Goal: Use online tool/utility: Utilize a website feature to perform a specific function

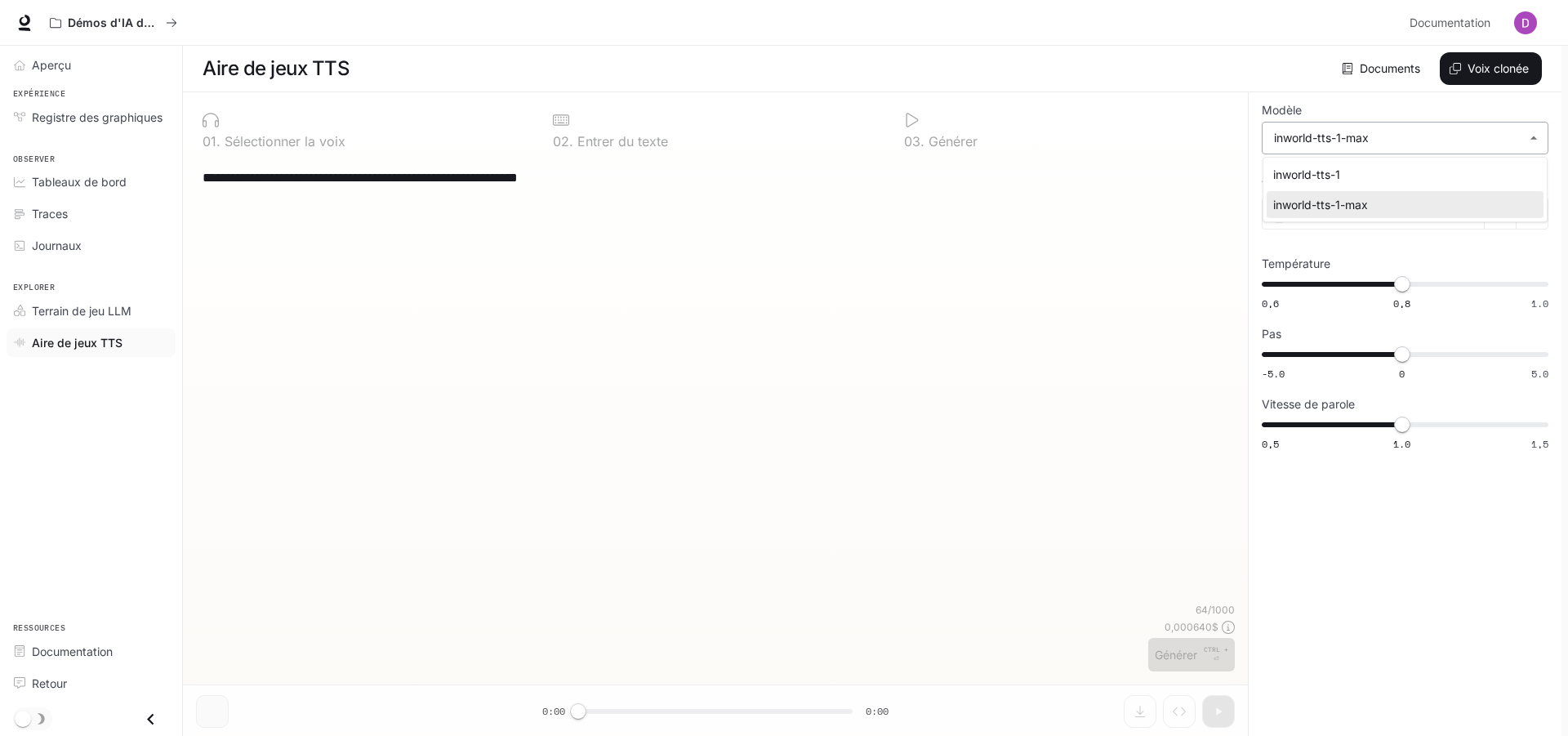
click at [1470, 138] on body "**********" at bounding box center [784, 368] width 1568 height 737
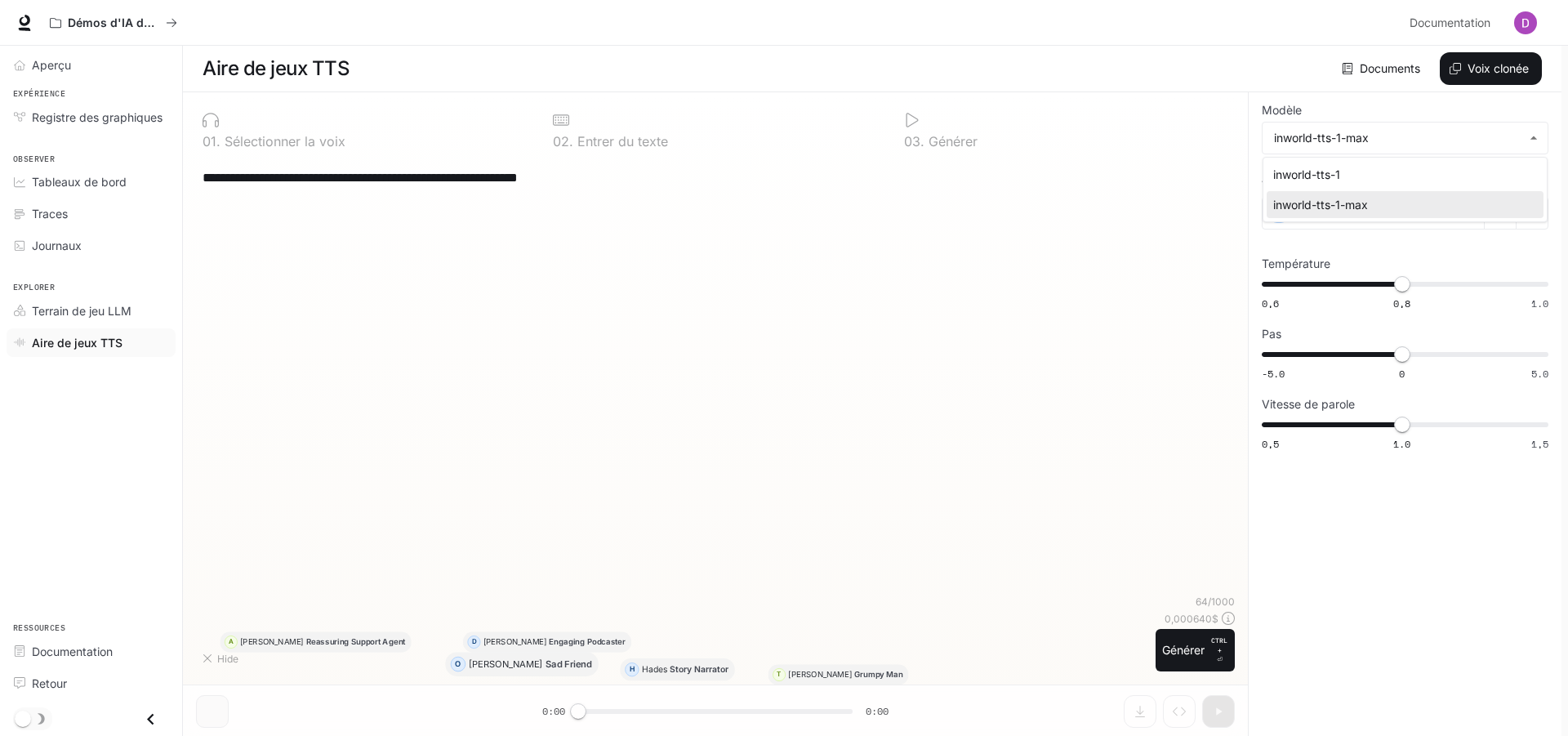
type input "****"
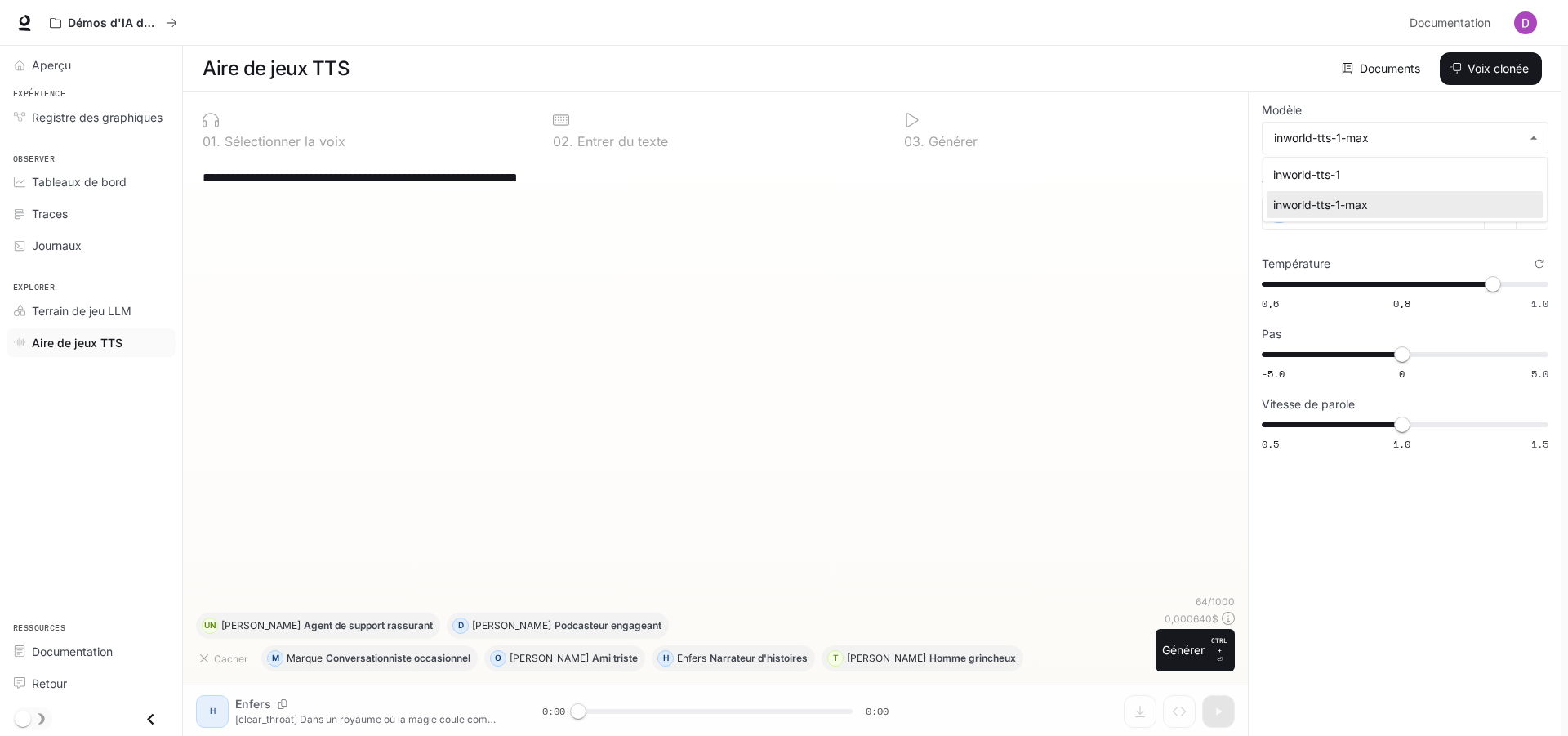
click at [978, 282] on div at bounding box center [784, 368] width 1568 height 736
click at [1470, 216] on icon at bounding box center [1469, 213] width 10 height 10
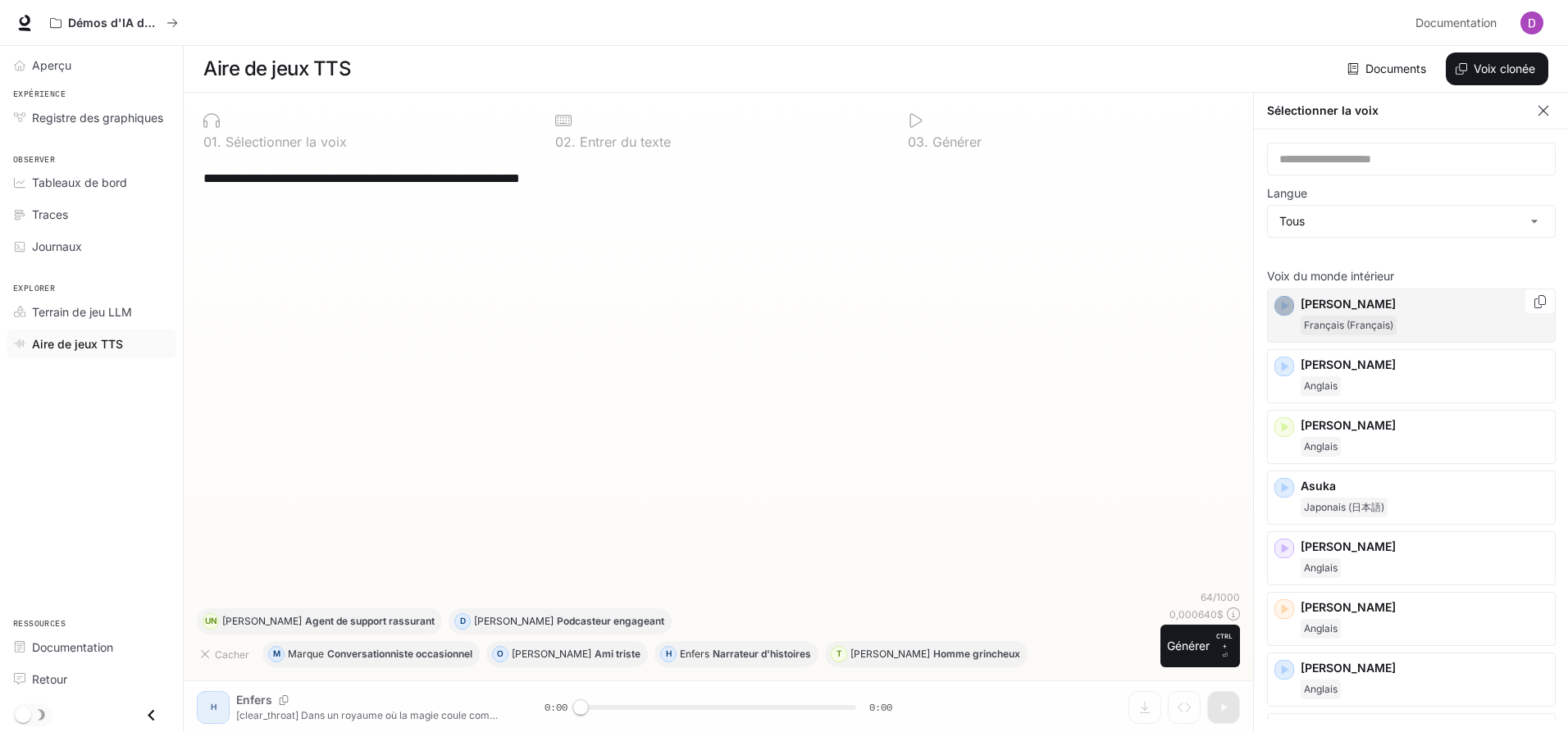
click at [1289, 301] on icon "button" at bounding box center [1284, 305] width 17 height 17
click at [1286, 367] on icon "button" at bounding box center [1285, 366] width 7 height 10
click at [1290, 429] on icon "button" at bounding box center [1284, 427] width 17 height 17
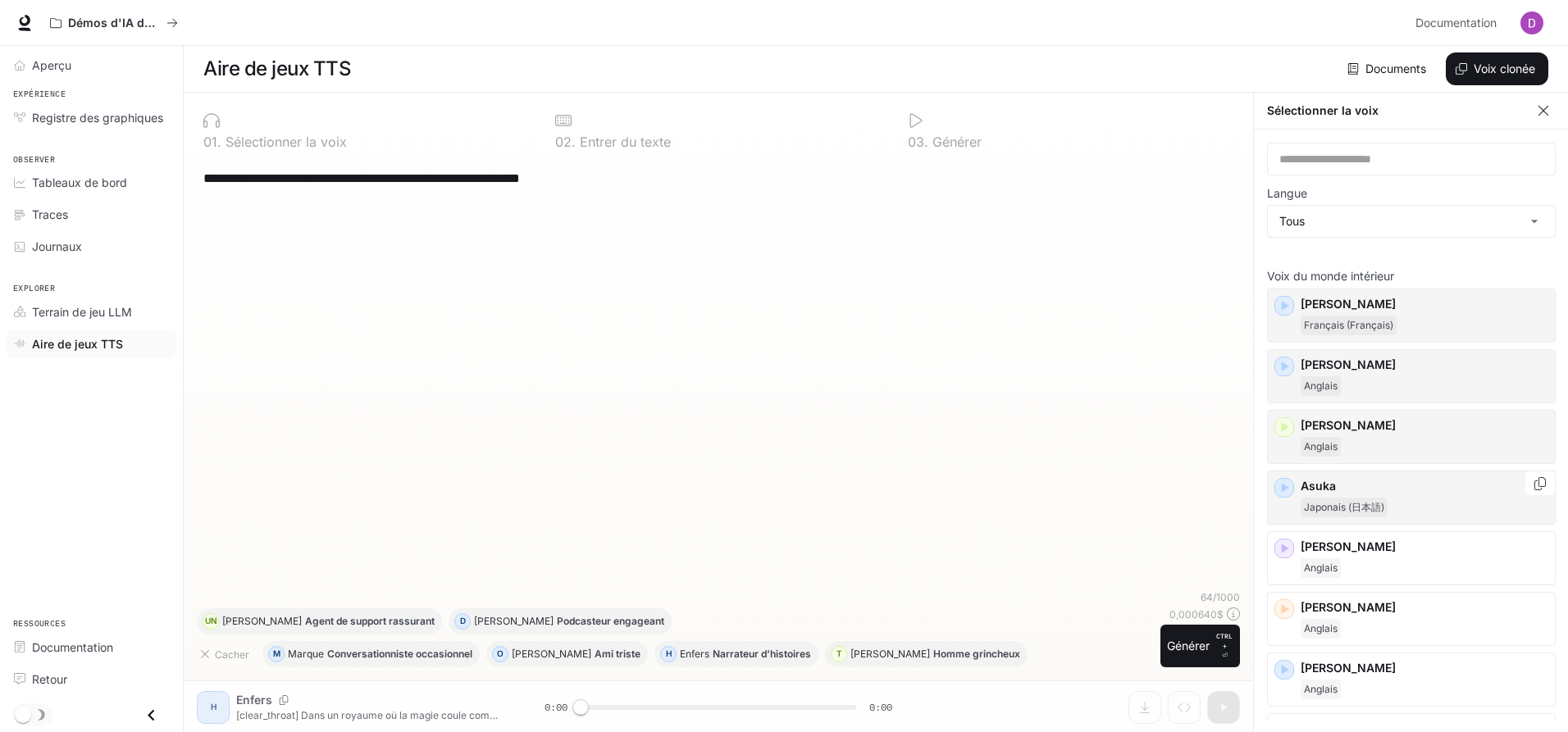
click at [1285, 498] on div "Asuka Japonais (日本語)" at bounding box center [1411, 498] width 289 height 54
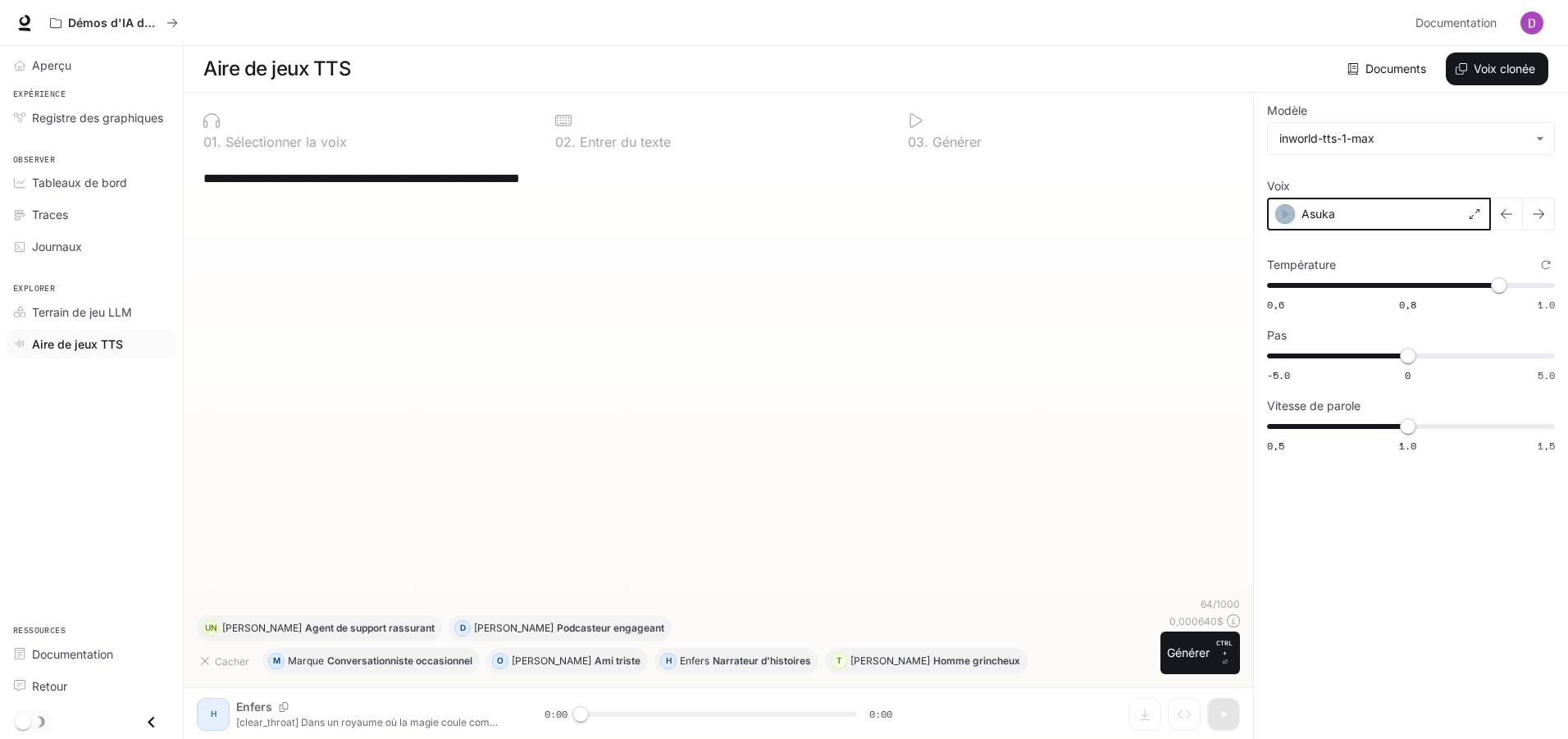
click at [1286, 215] on icon "button" at bounding box center [1286, 213] width 7 height 10
click at [1478, 215] on icon at bounding box center [1474, 213] width 10 height 10
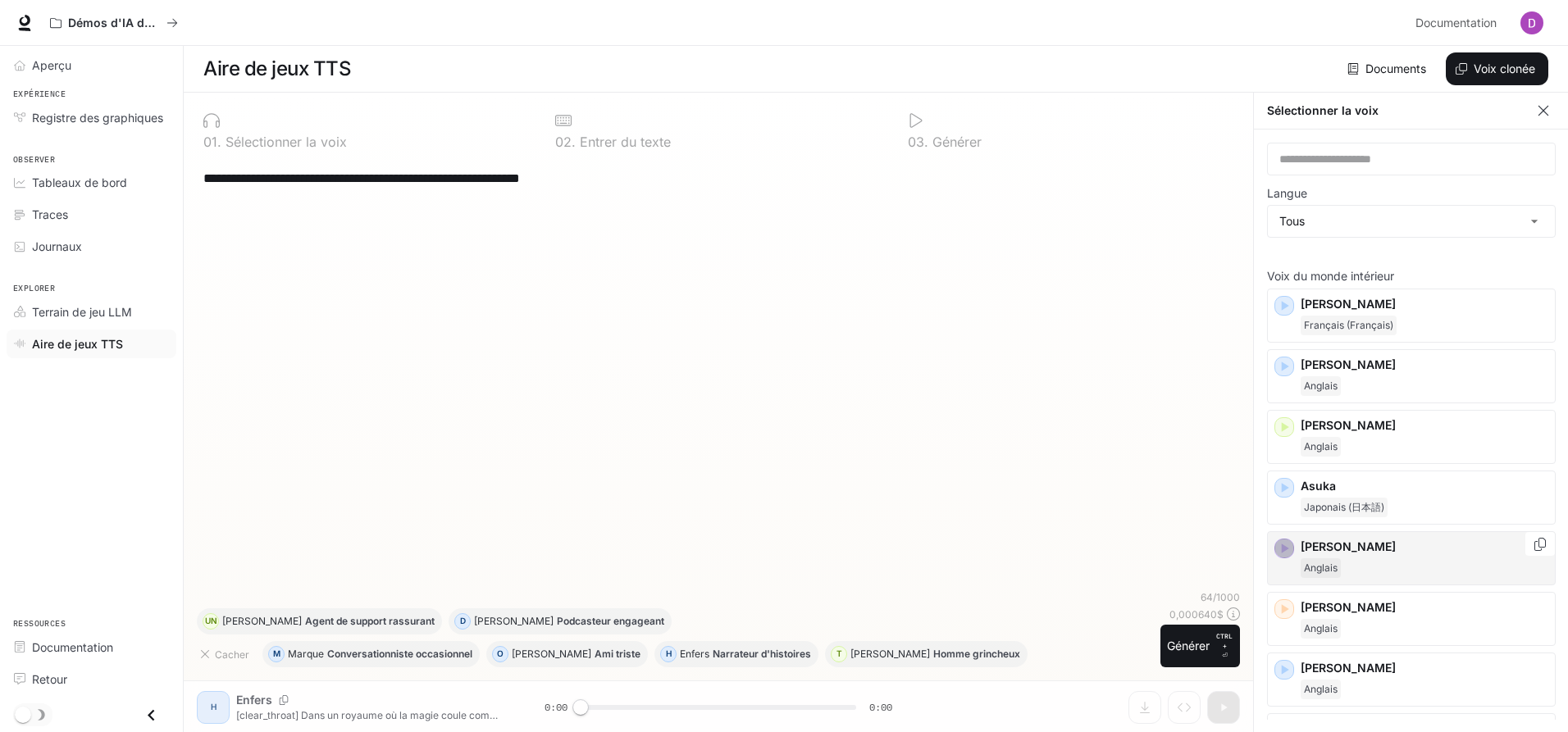
click at [1286, 558] on div "button" at bounding box center [1284, 548] width 20 height 20
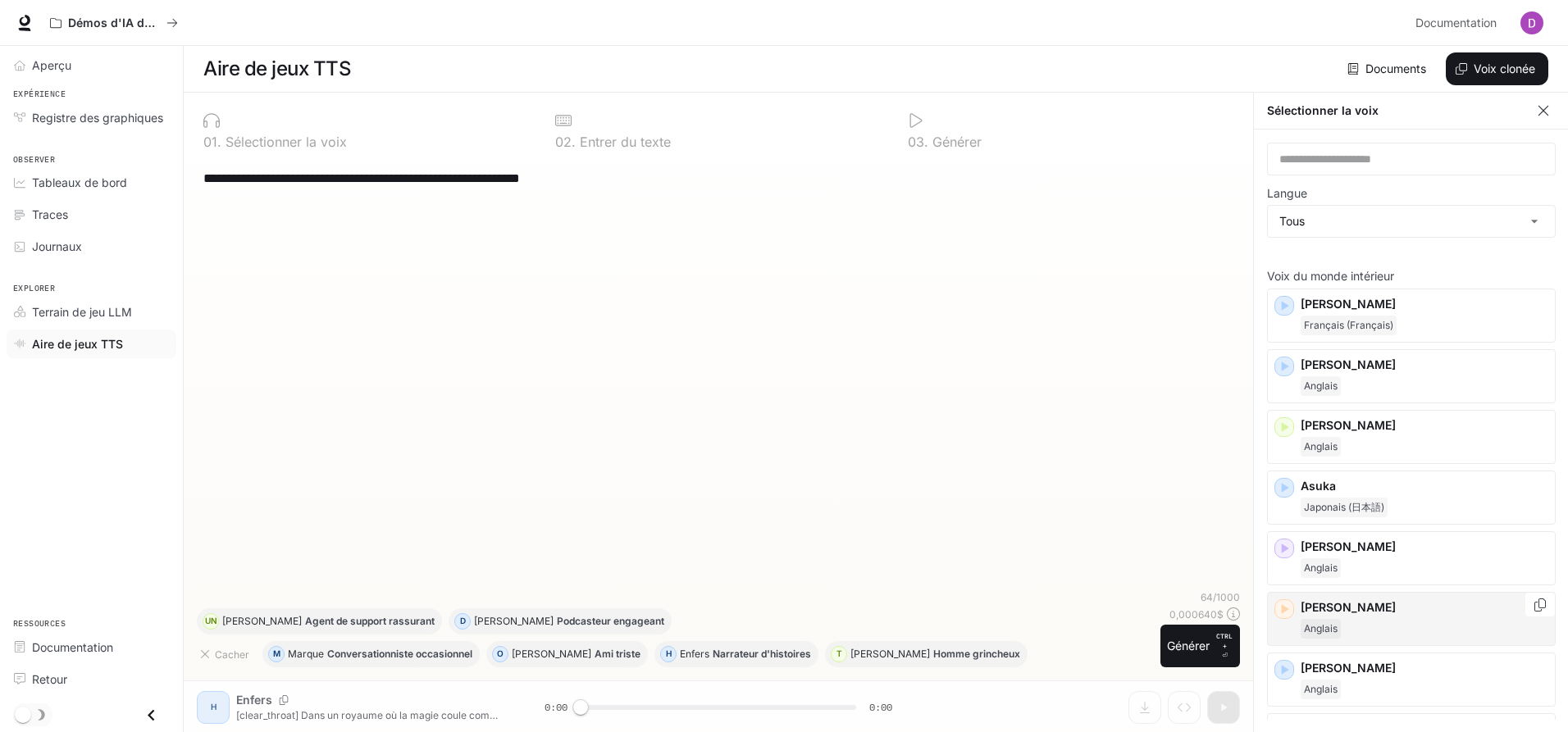
click at [1287, 614] on icon "button" at bounding box center [1284, 609] width 17 height 17
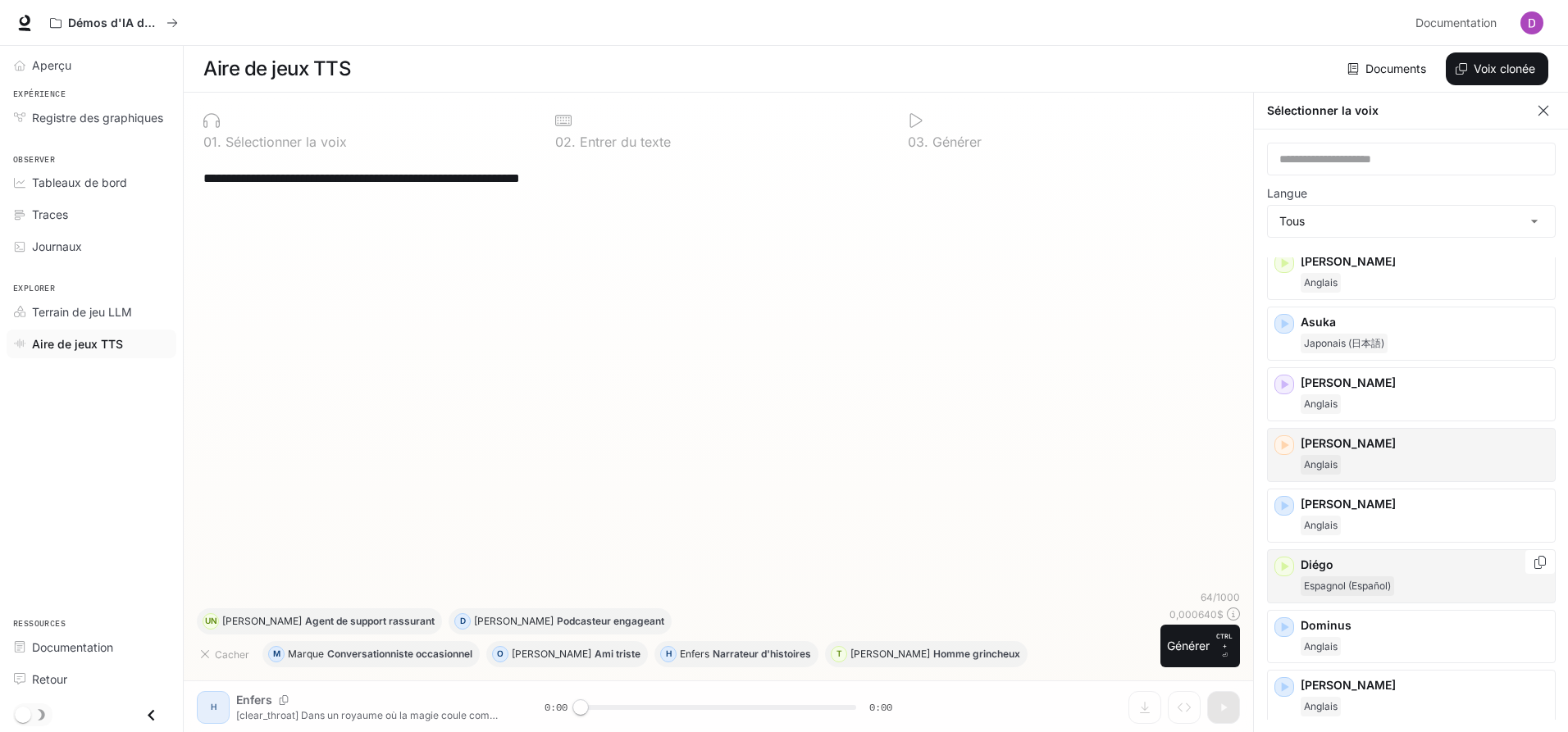
click at [1293, 568] on div "[PERSON_NAME] (Español)" at bounding box center [1411, 576] width 289 height 54
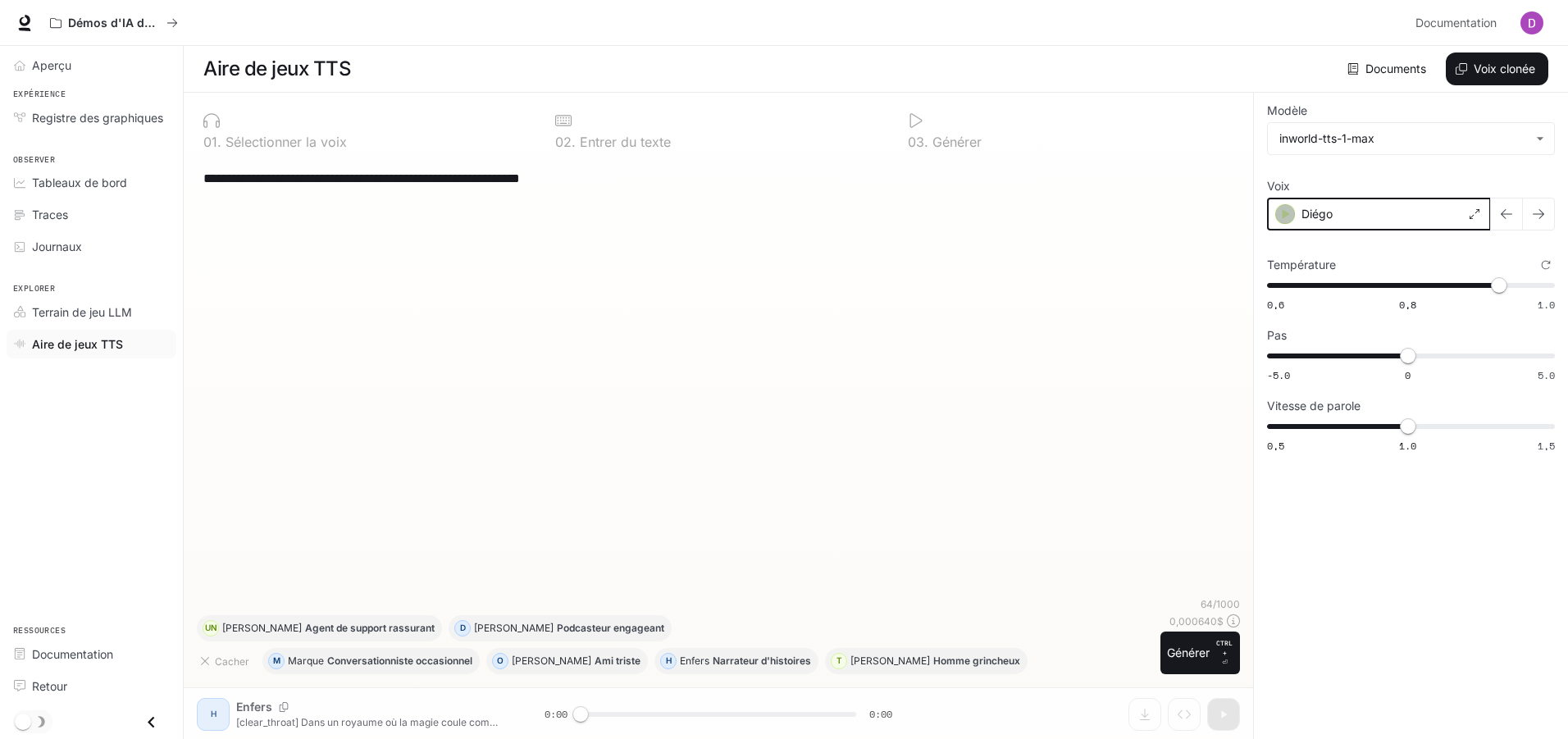
click at [1288, 213] on icon "button" at bounding box center [1285, 213] width 17 height 17
click at [1476, 220] on div "Diégo" at bounding box center [1378, 214] width 224 height 33
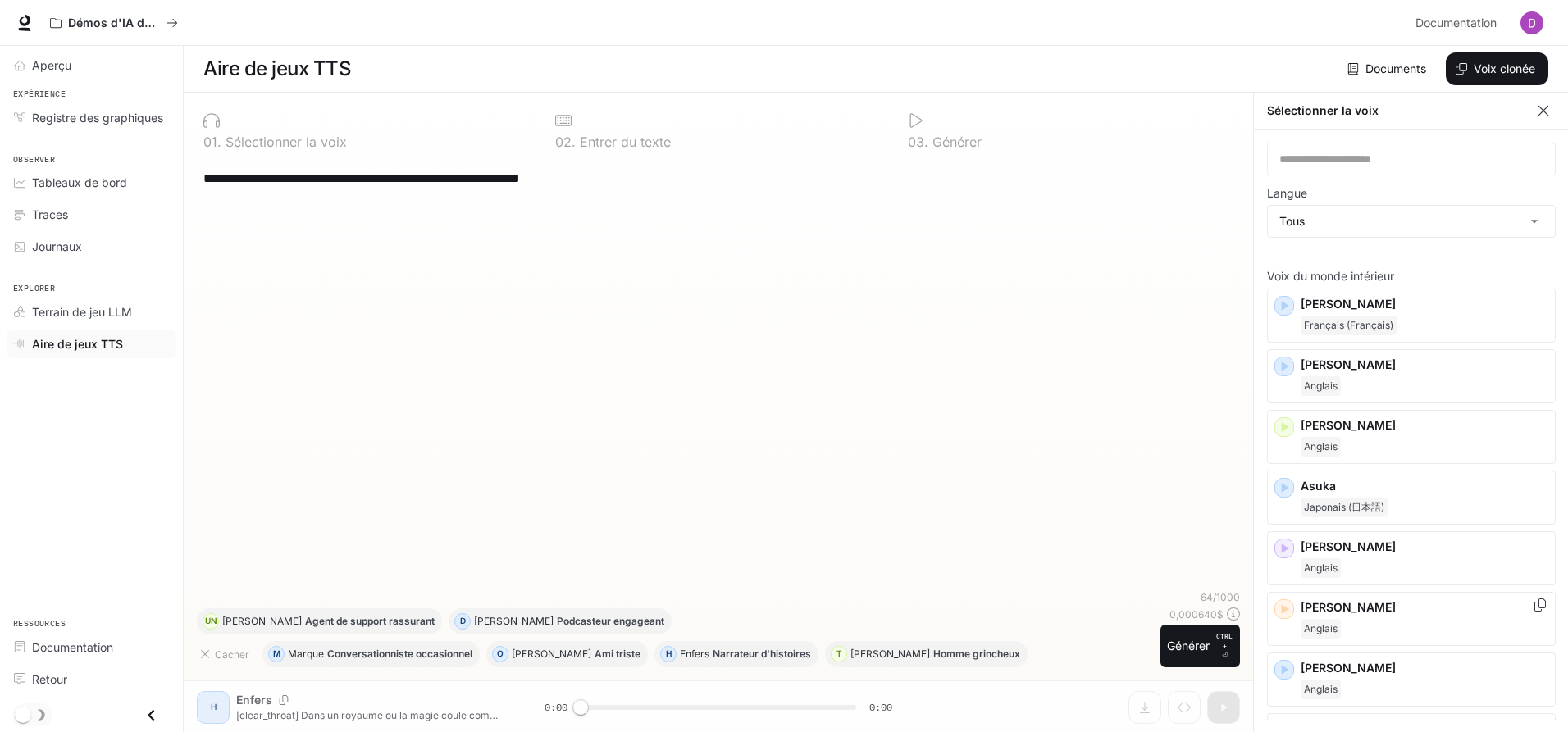
scroll to position [246, 0]
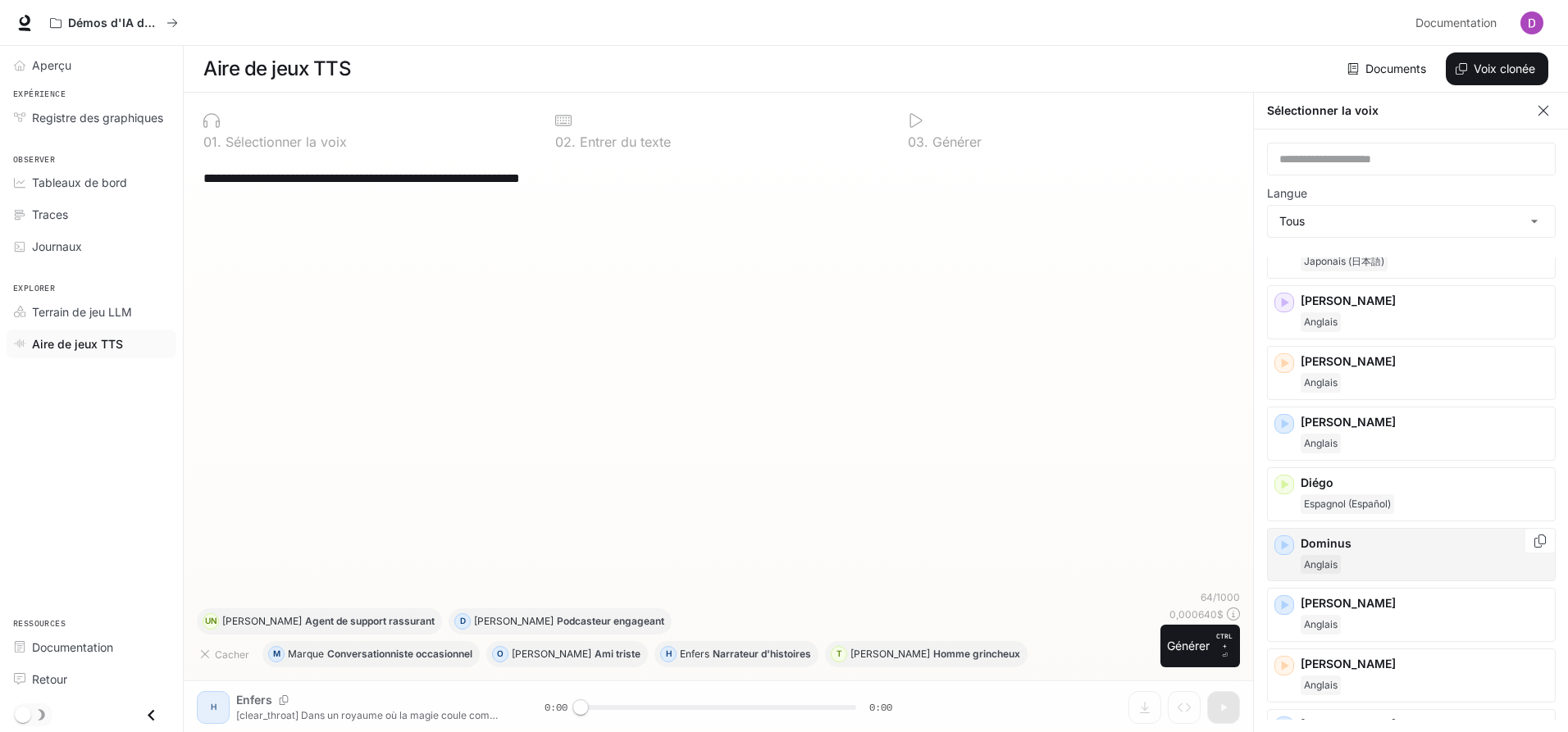
click at [1286, 543] on icon "button" at bounding box center [1284, 545] width 17 height 17
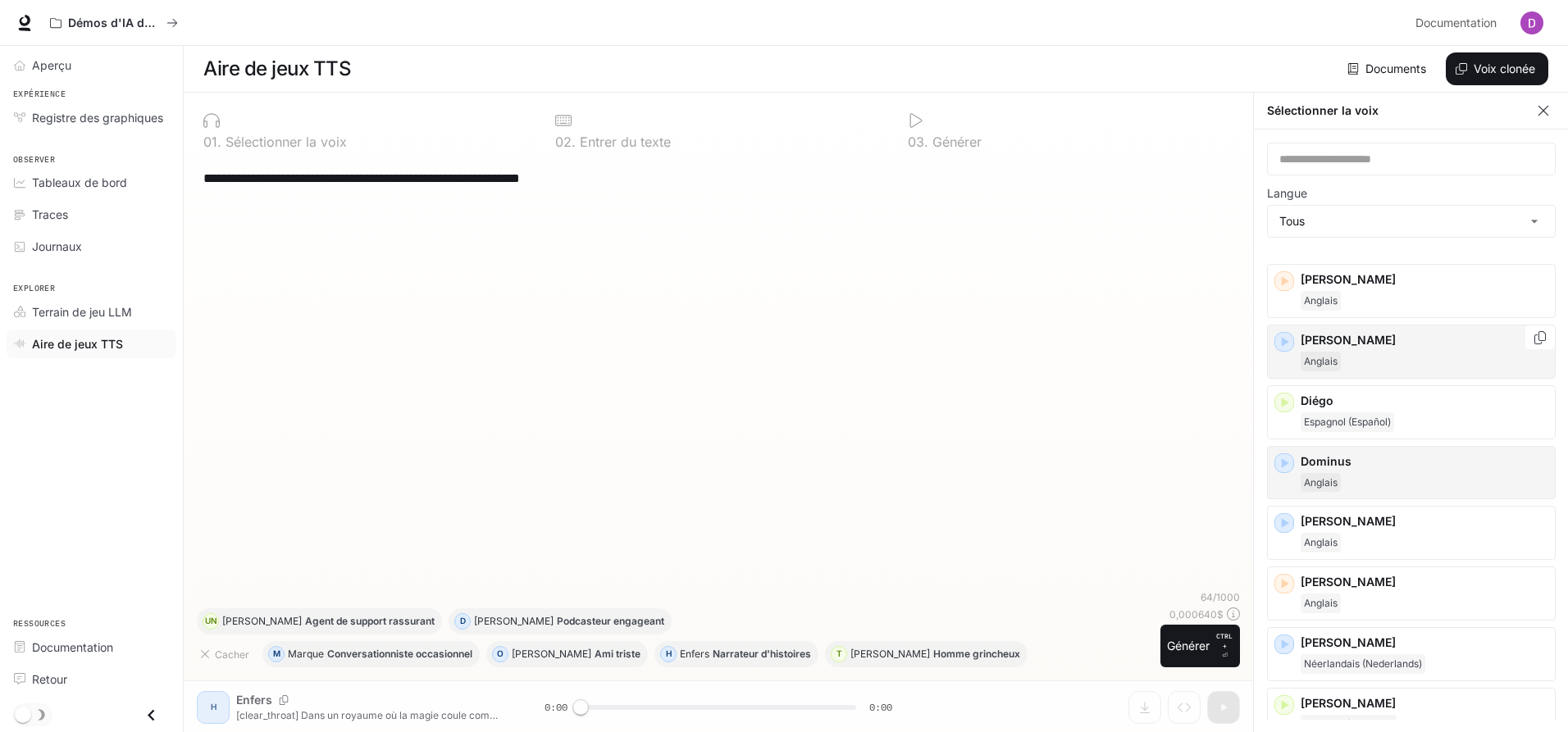
scroll to position [82, 0]
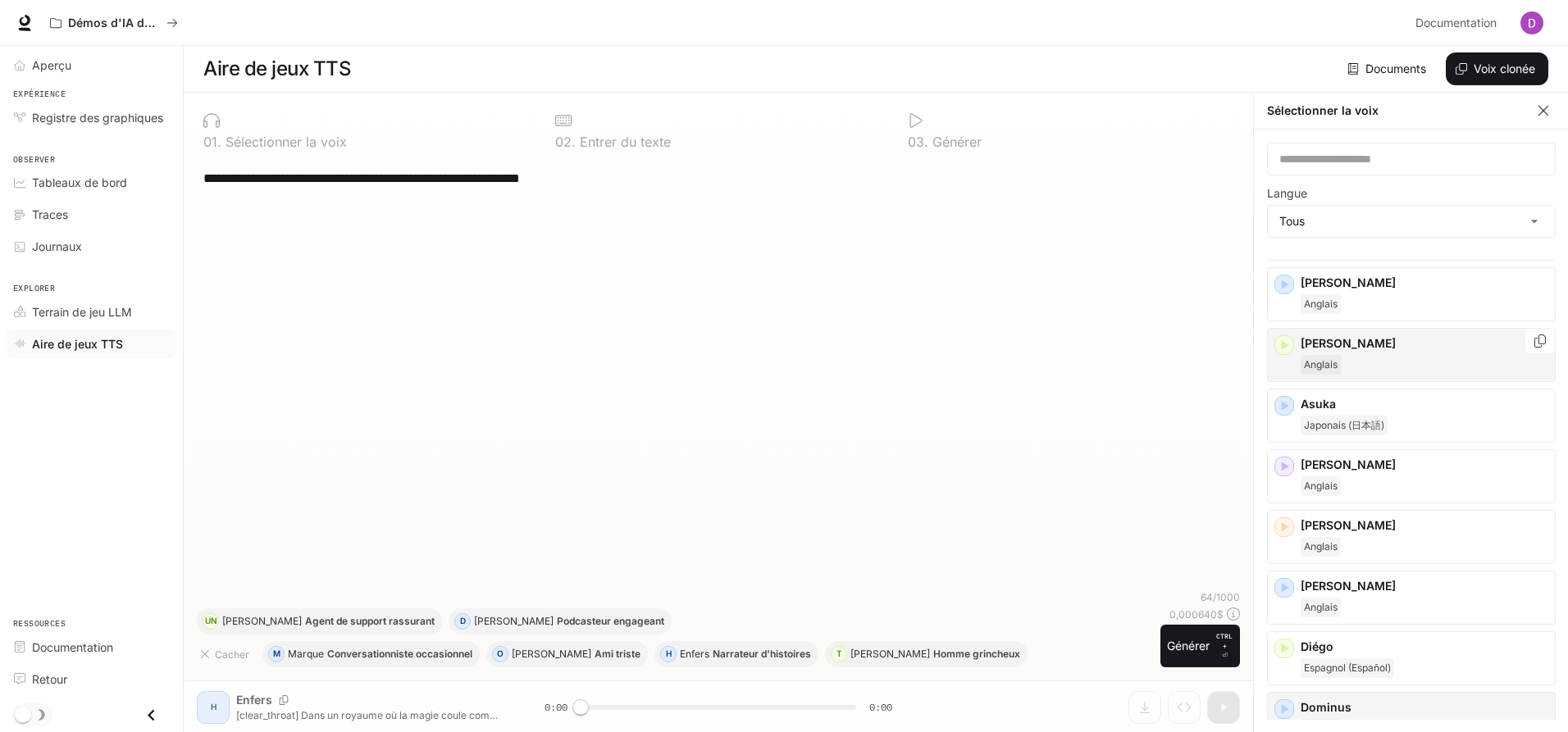
click at [1287, 348] on icon "button" at bounding box center [1284, 345] width 17 height 17
click at [1289, 348] on icon "button" at bounding box center [1284, 345] width 17 height 17
click at [1291, 352] on icon "button" at bounding box center [1284, 345] width 17 height 17
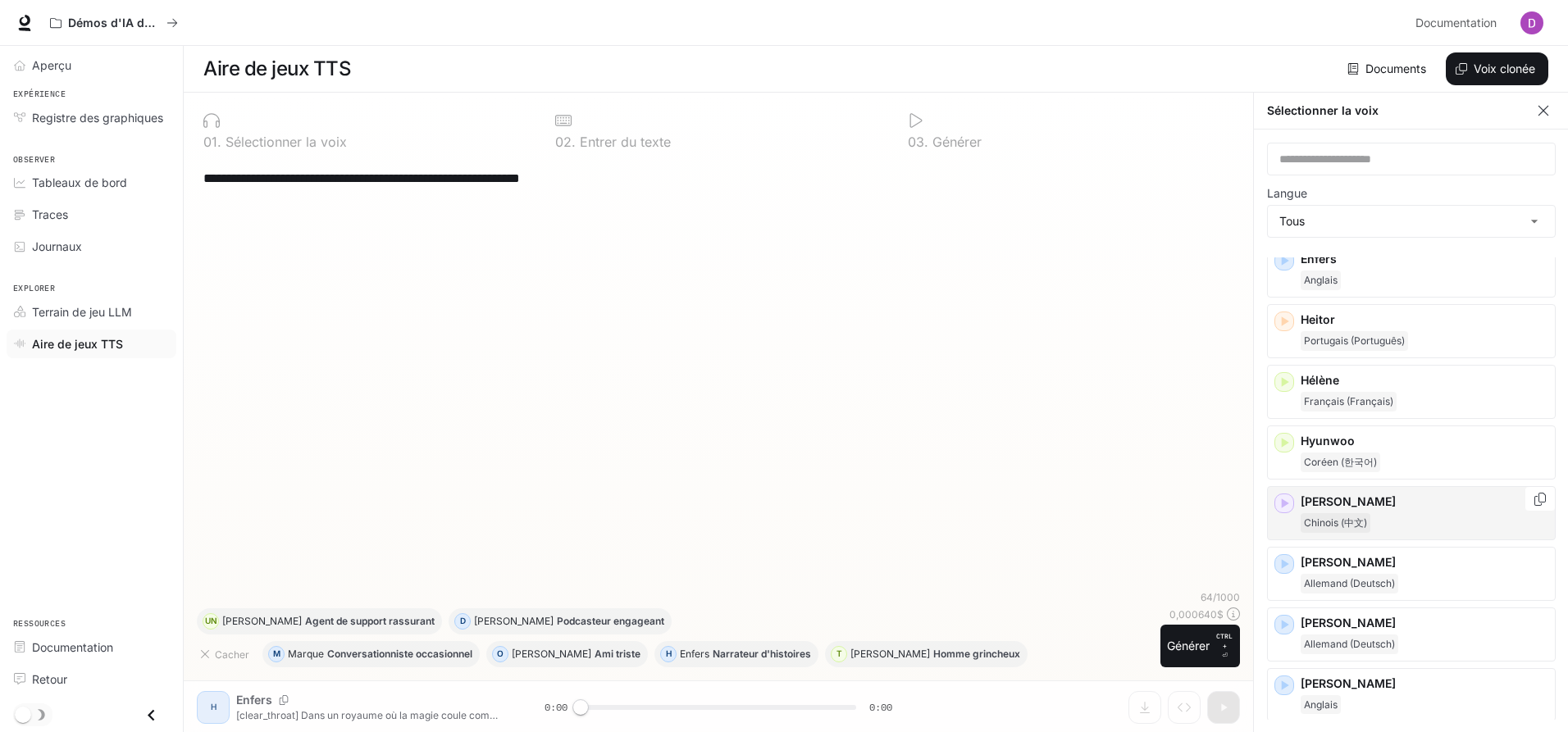
scroll to position [820, 0]
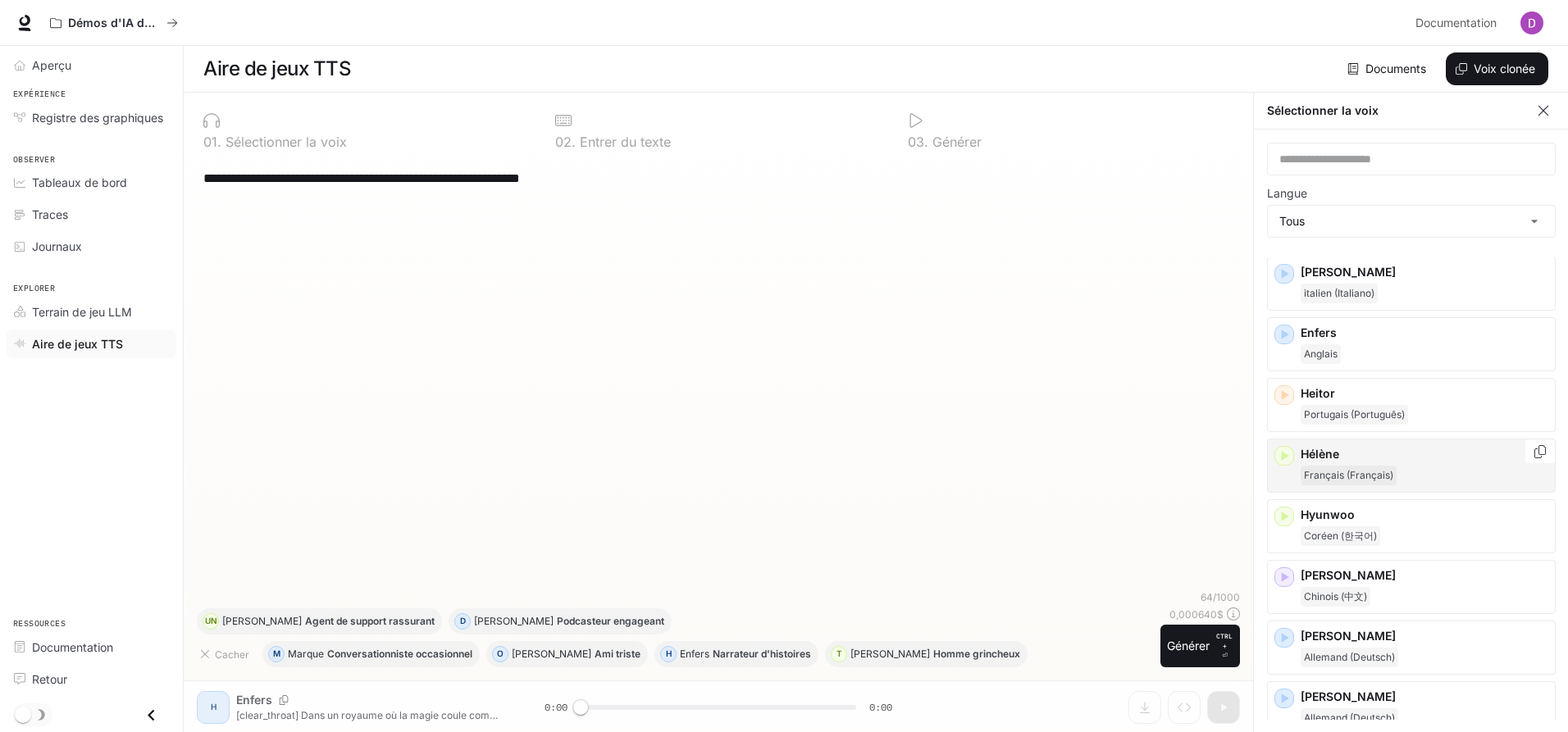
click at [1283, 450] on icon "button" at bounding box center [1284, 456] width 17 height 17
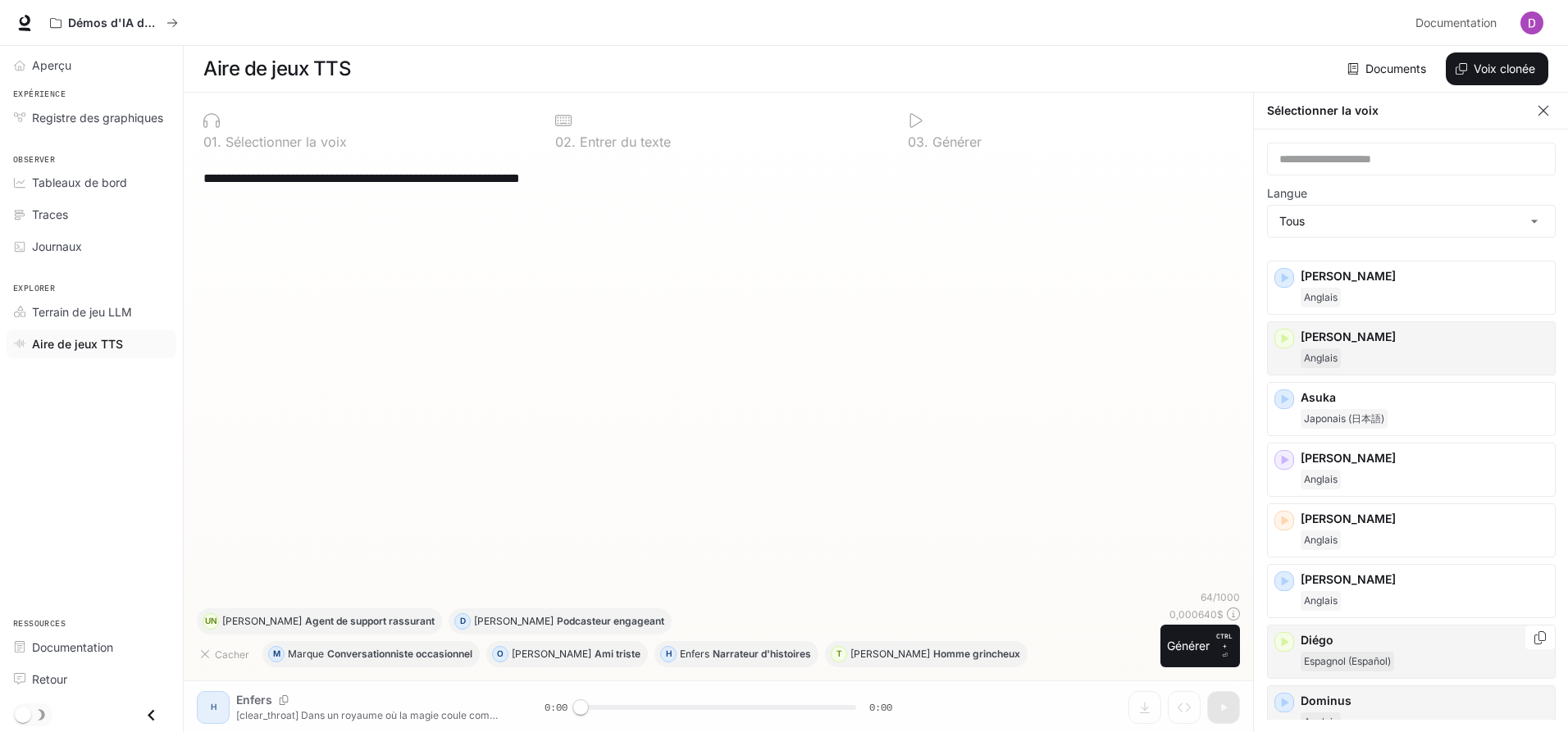
scroll to position [0, 0]
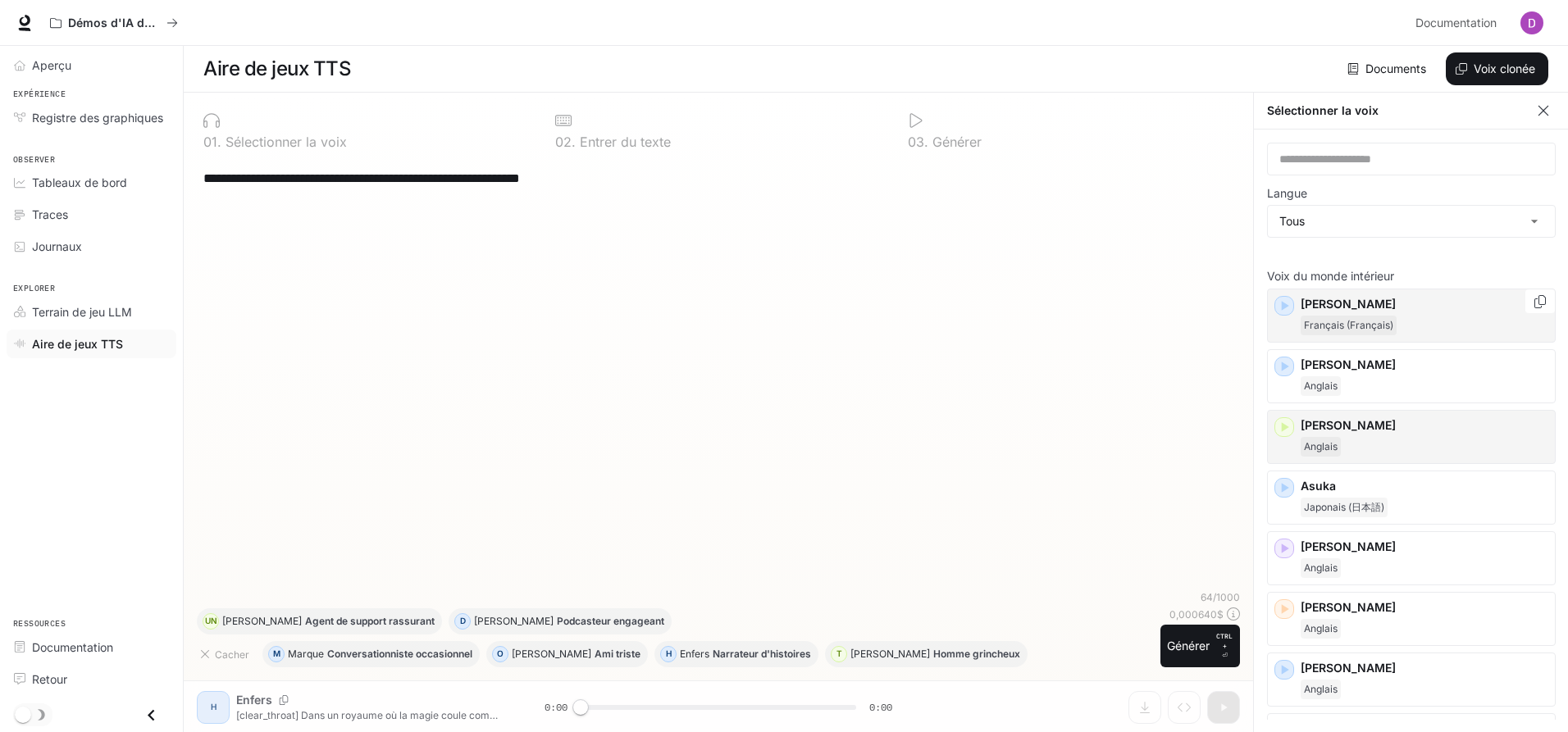
click at [1286, 309] on icon "button" at bounding box center [1284, 305] width 17 height 17
click at [1288, 368] on icon "button" at bounding box center [1284, 366] width 17 height 17
click at [1283, 309] on icon "button" at bounding box center [1285, 305] width 7 height 10
